Goal: Task Accomplishment & Management: Use online tool/utility

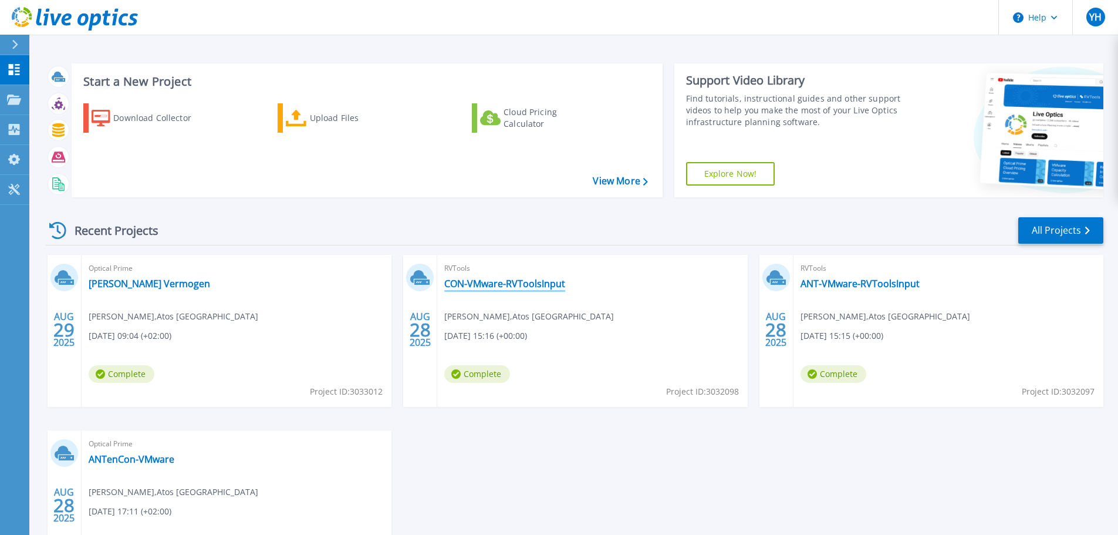
click at [519, 285] on link "CON-VMware-RVToolsInput" at bounding box center [504, 284] width 121 height 12
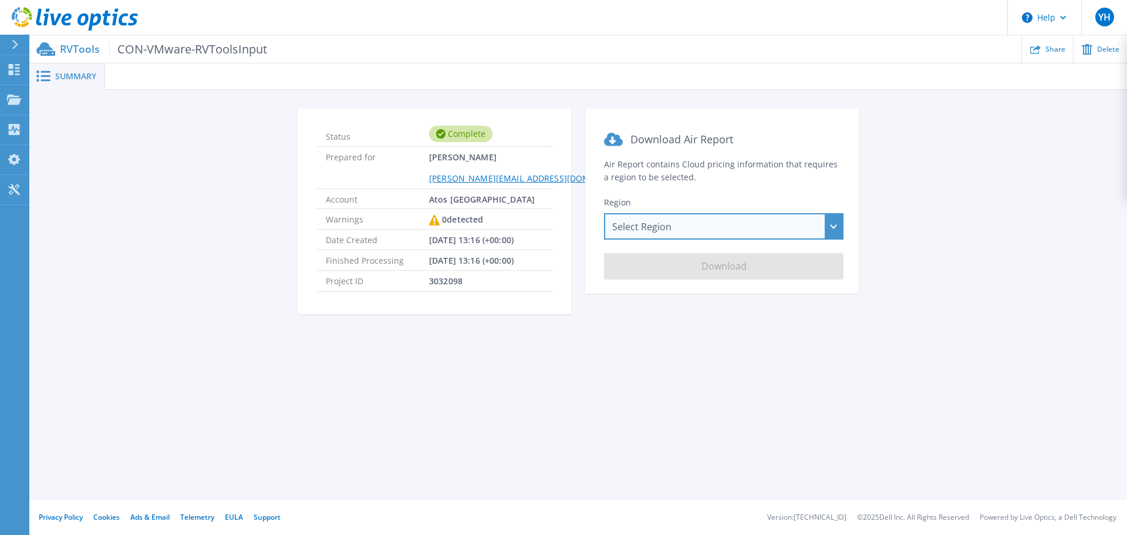
click at [833, 227] on div "Select Region [GEOGRAPHIC_DATA] ([GEOGRAPHIC_DATA]) [GEOGRAPHIC_DATA] ([GEOGRAP…" at bounding box center [723, 226] width 239 height 26
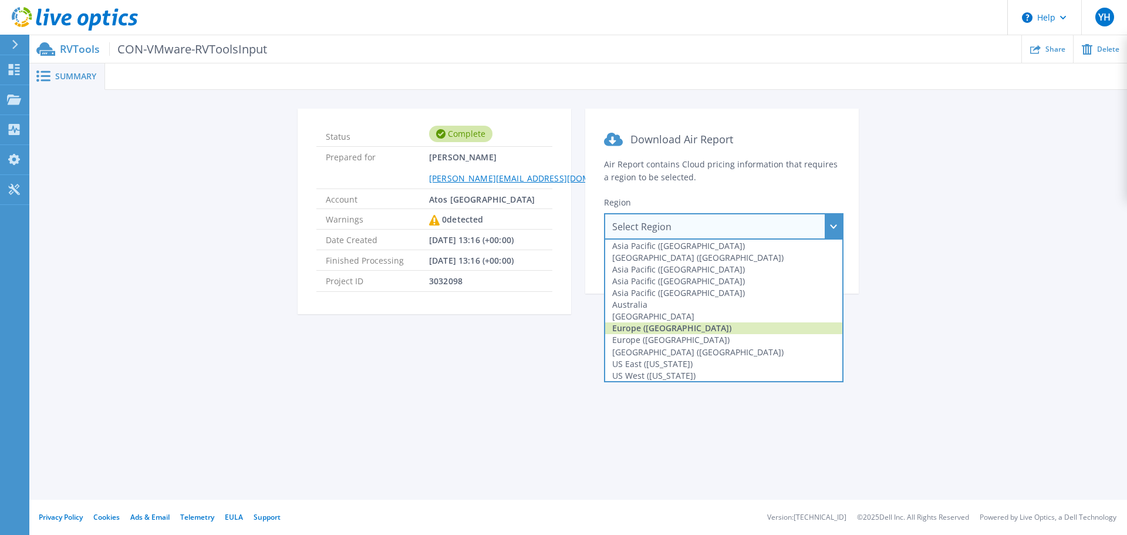
click at [659, 329] on div "Europe ([GEOGRAPHIC_DATA])" at bounding box center [723, 328] width 237 height 12
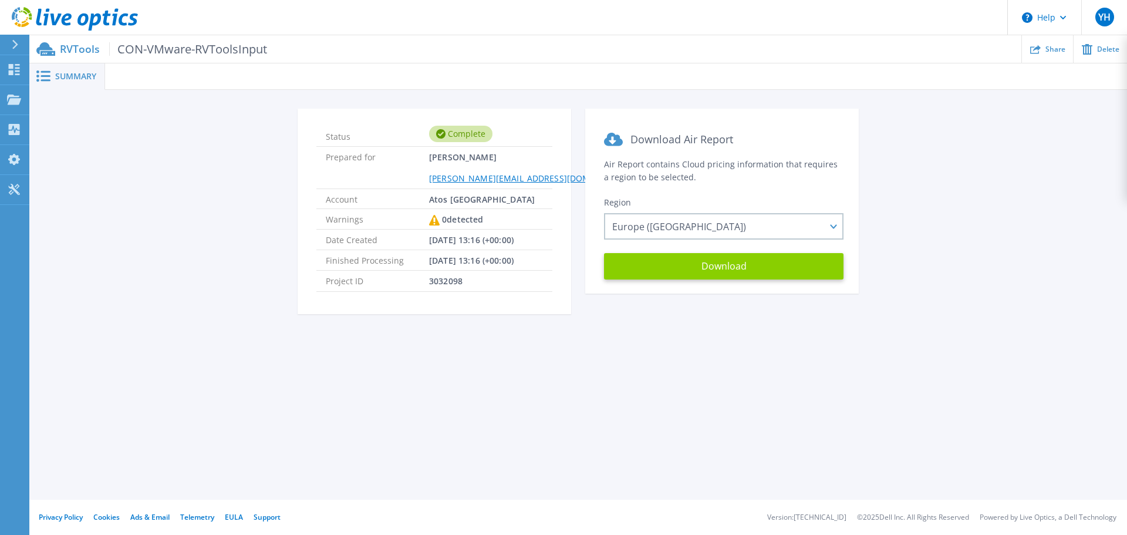
click at [760, 269] on button "Download" at bounding box center [723, 266] width 239 height 26
click at [85, 11] on icon at bounding box center [75, 19] width 126 height 24
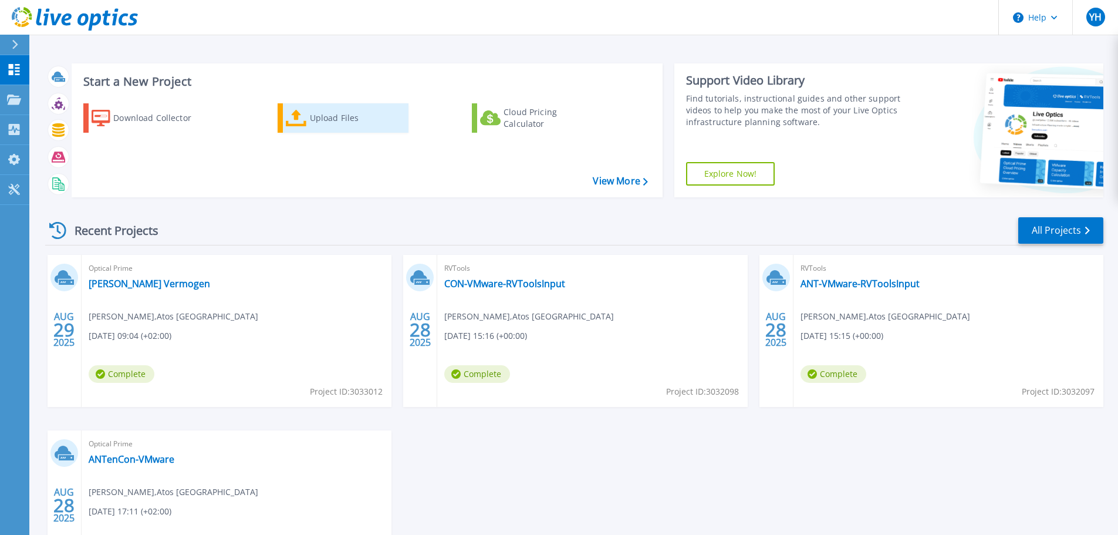
click at [335, 118] on div "Upload Files" at bounding box center [357, 117] width 94 height 23
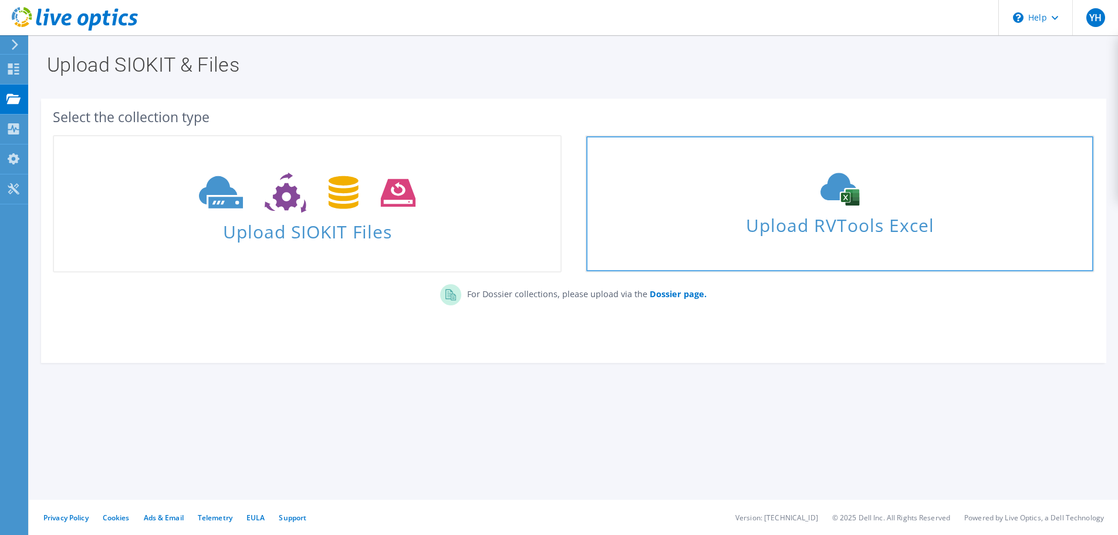
click at [825, 204] on icon at bounding box center [840, 189] width 176 height 33
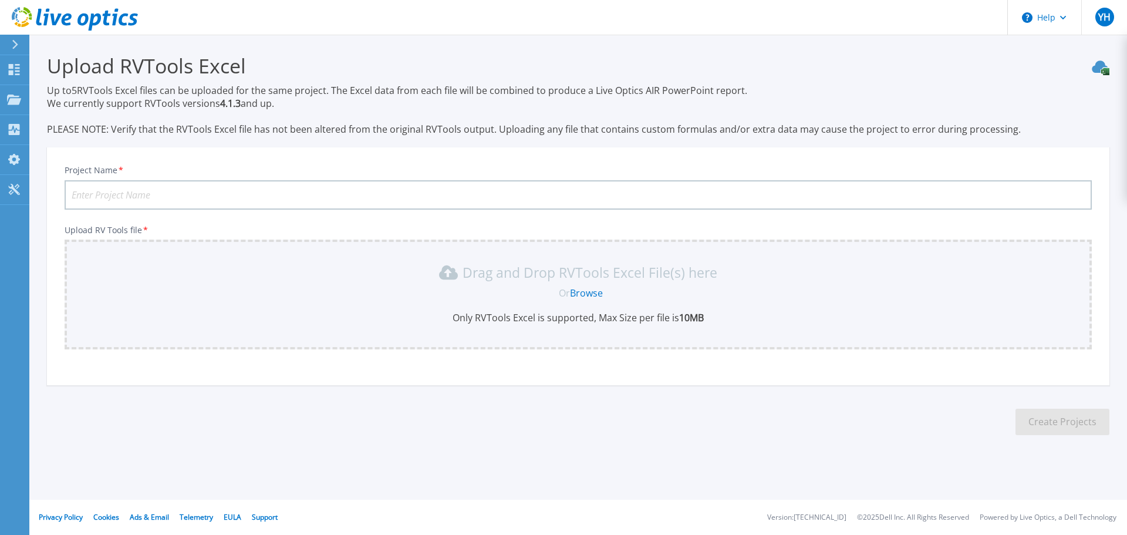
click at [148, 193] on input "Project Name *" at bounding box center [578, 194] width 1027 height 29
type input "DMOW WatLab"
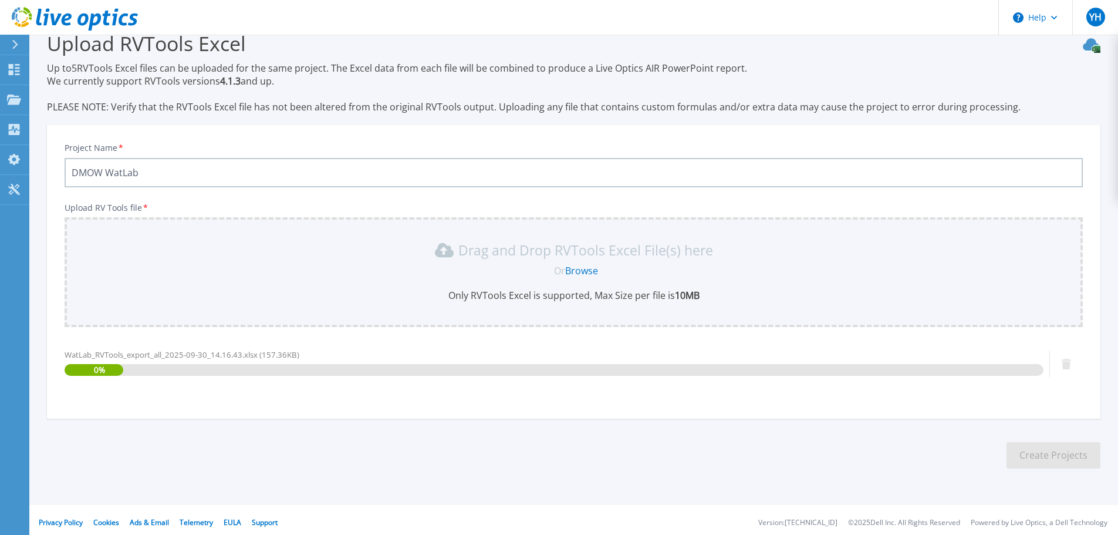
scroll to position [28, 0]
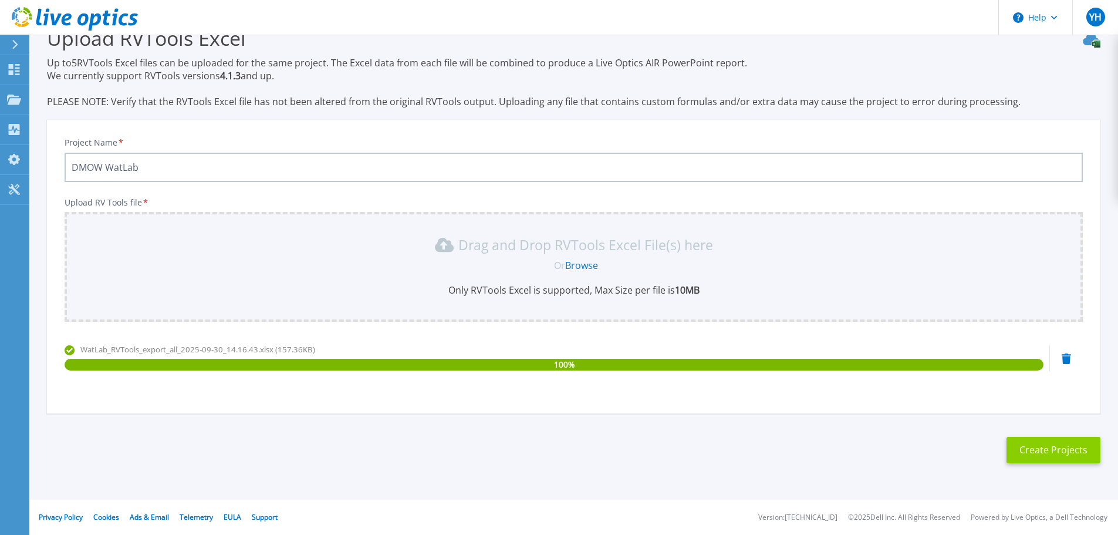
click at [1051, 447] on button "Create Projects" at bounding box center [1054, 450] width 94 height 26
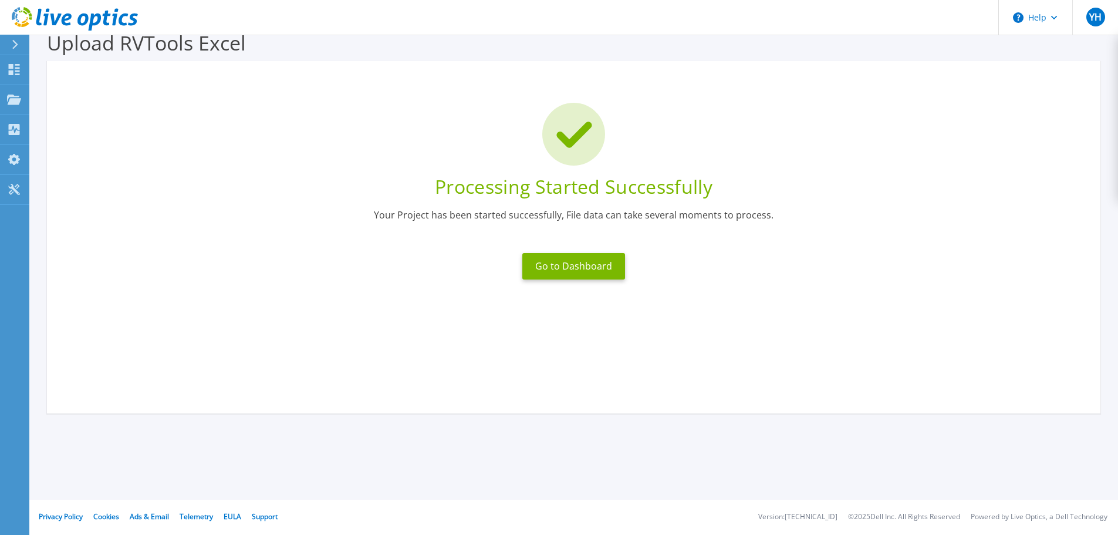
scroll to position [23, 0]
click at [575, 265] on button "Go to Dashboard" at bounding box center [573, 266] width 103 height 26
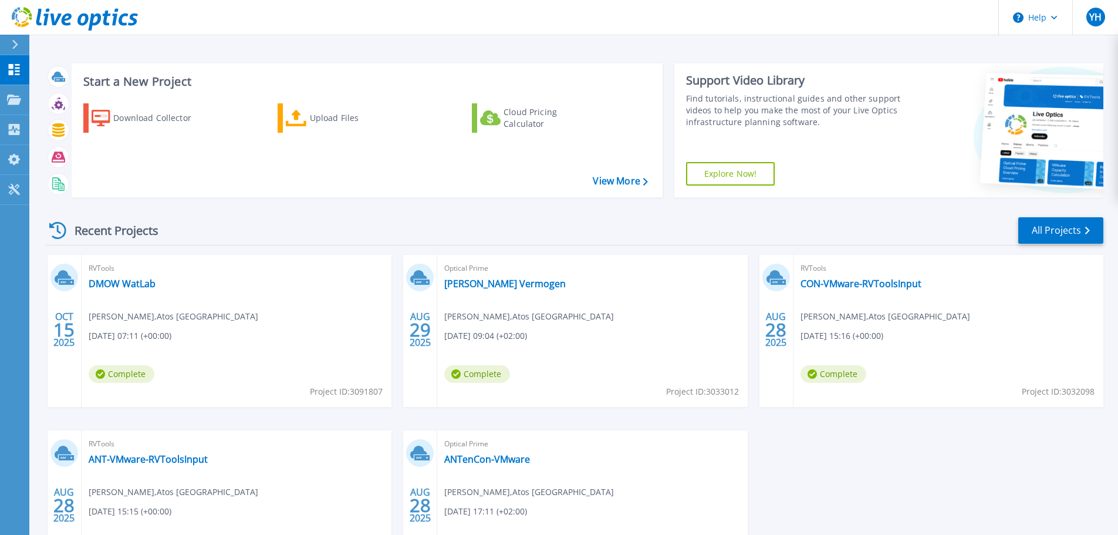
click at [125, 375] on span "Complete" at bounding box center [122, 374] width 66 height 18
click at [135, 283] on link "DMOW WatLab" at bounding box center [122, 284] width 67 height 12
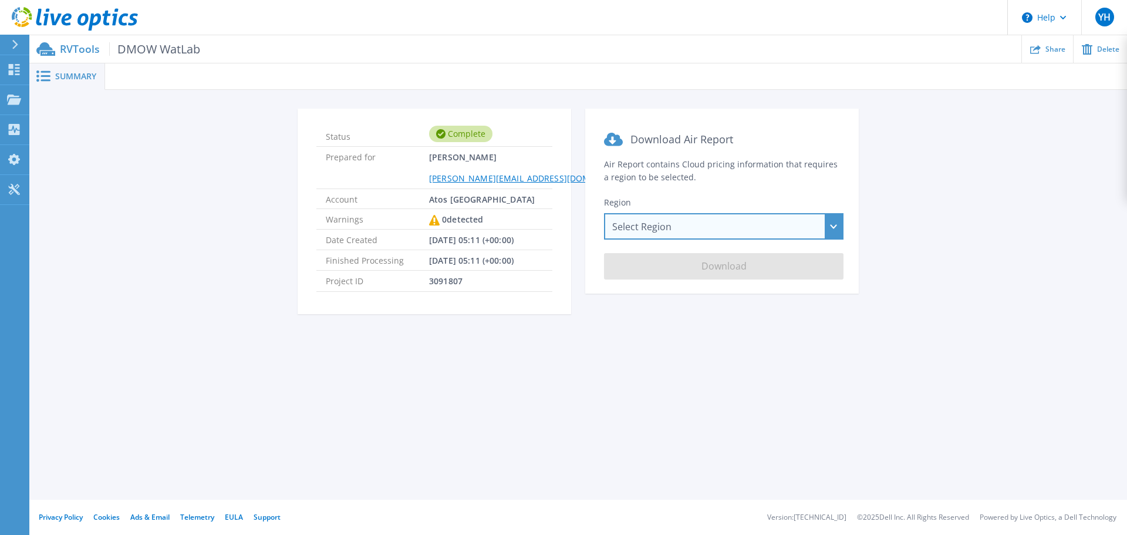
click at [835, 222] on div "Select Region [GEOGRAPHIC_DATA] ([GEOGRAPHIC_DATA]) [GEOGRAPHIC_DATA] ([GEOGRAP…" at bounding box center [723, 226] width 239 height 26
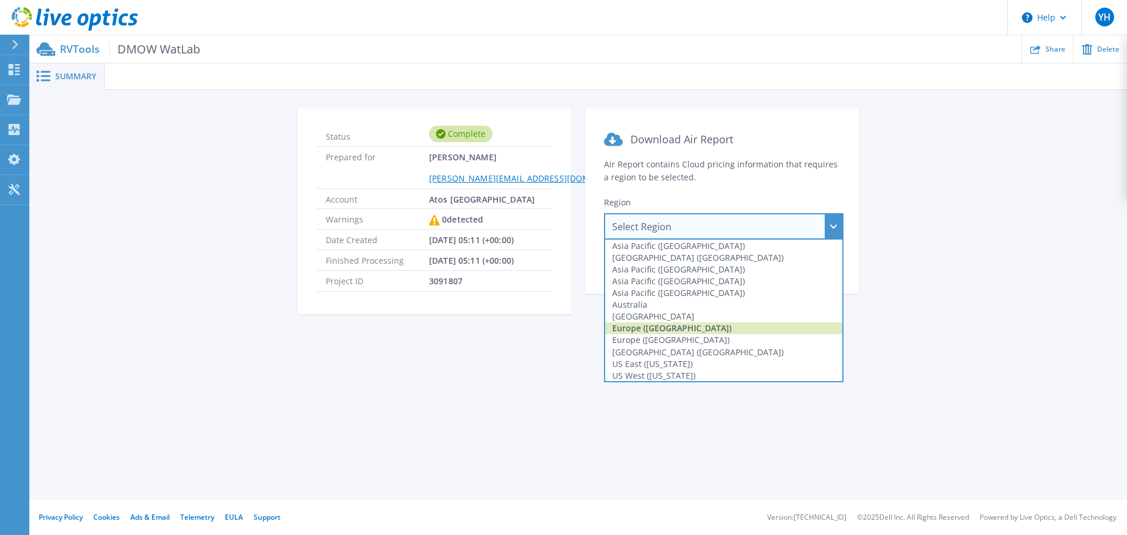
click at [678, 327] on div "Europe ([GEOGRAPHIC_DATA])" at bounding box center [723, 328] width 237 height 12
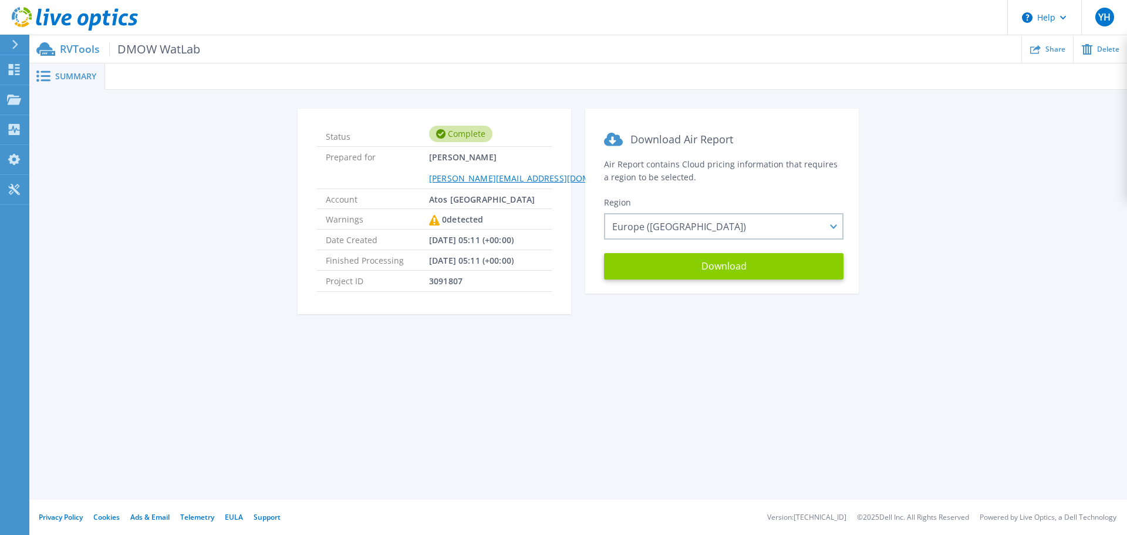
click at [730, 266] on button "Download" at bounding box center [723, 266] width 239 height 26
